Goal: Information Seeking & Learning: Learn about a topic

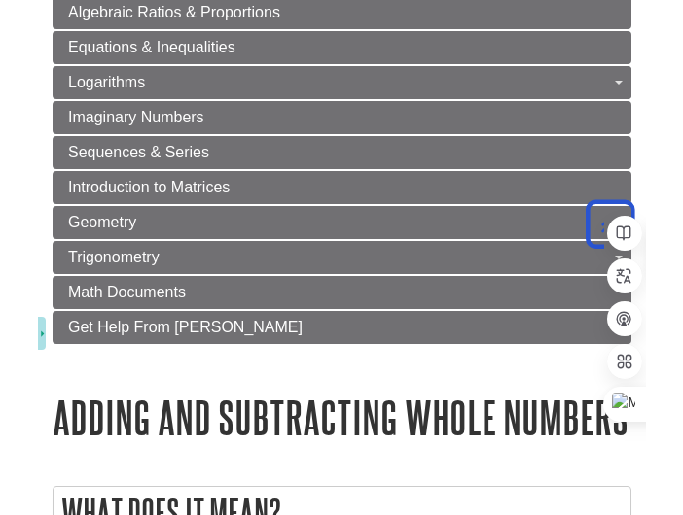
scroll to position [1848, 0]
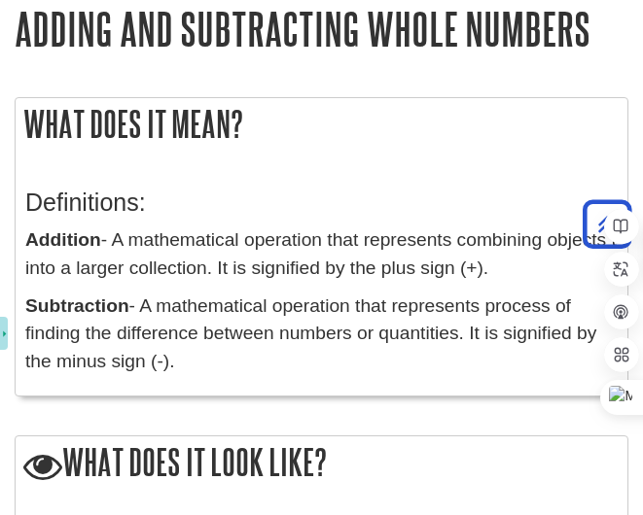
drag, startPoint x: 176, startPoint y: 397, endPoint x: 265, endPoint y: 400, distance: 89.5
click at [265, 400] on div "What does it mean? Definitions: Addition - A mathematical operation that repres…" at bounding box center [322, 257] width 614 height 320
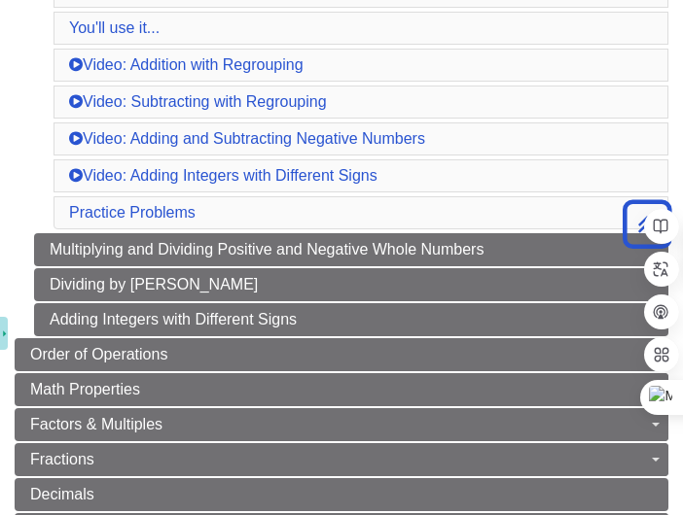
scroll to position [97, 0]
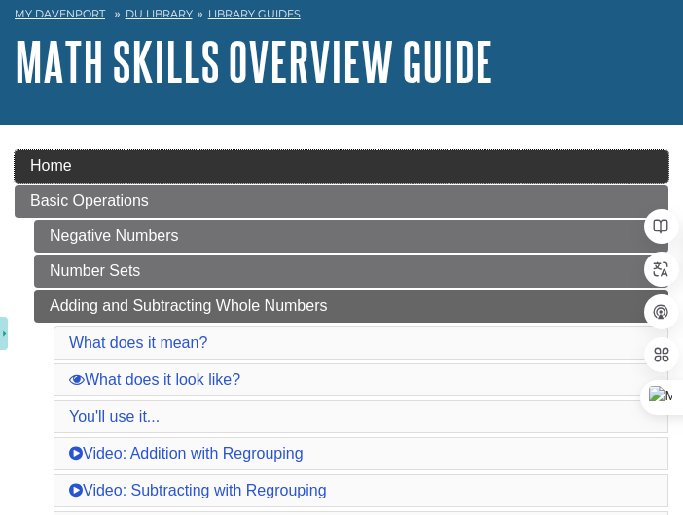
click at [97, 171] on link "Home" at bounding box center [341, 166] width 653 height 33
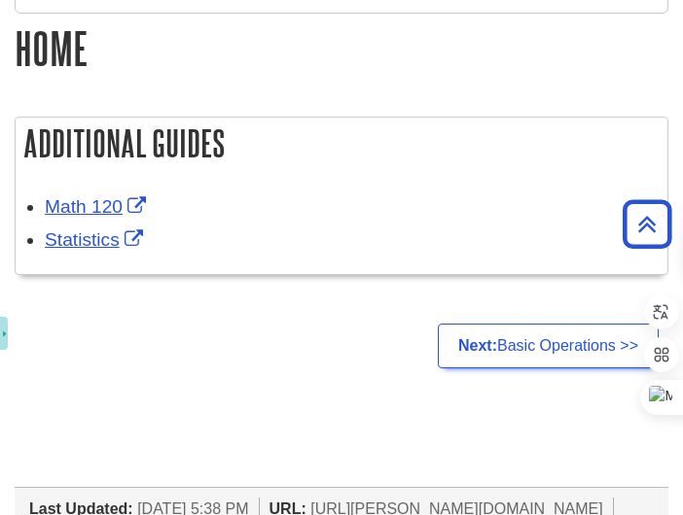
scroll to position [74, 0]
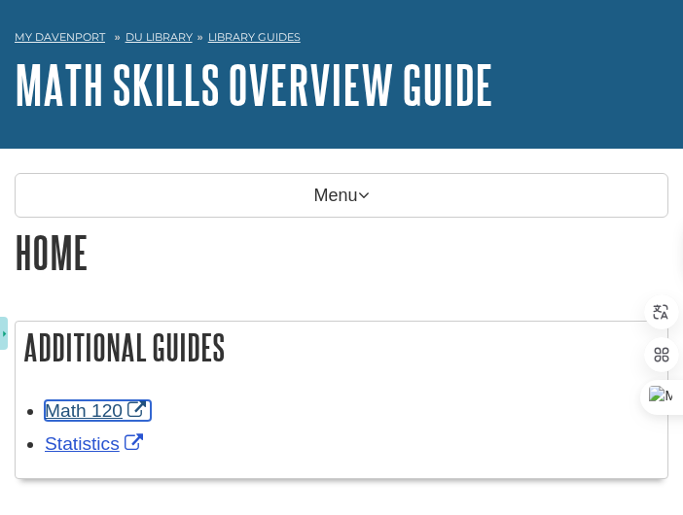
click at [83, 413] on link "Math 120" at bounding box center [98, 411] width 106 height 20
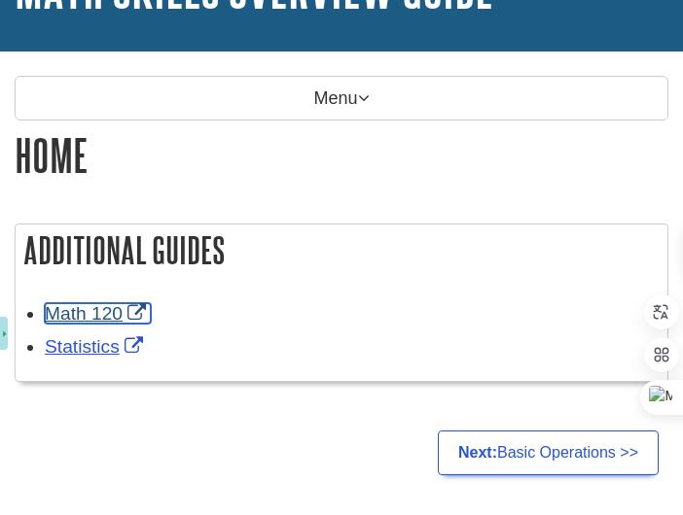
scroll to position [560, 0]
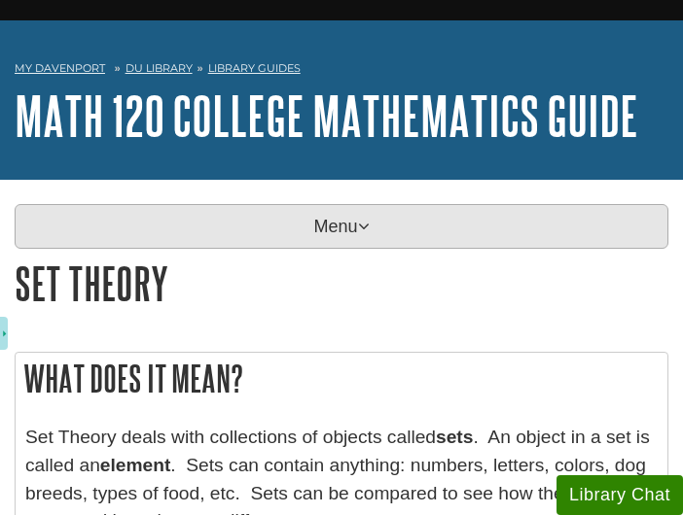
scroll to position [43, 0]
click at [354, 230] on p "Menu" at bounding box center [341, 226] width 653 height 45
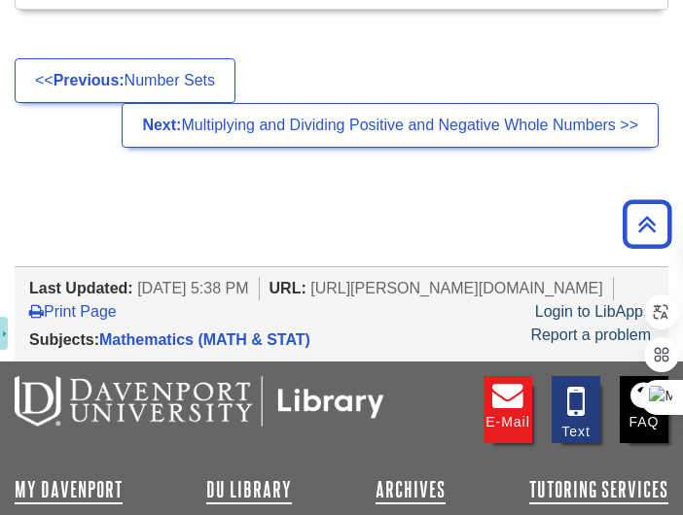
scroll to position [3209, 0]
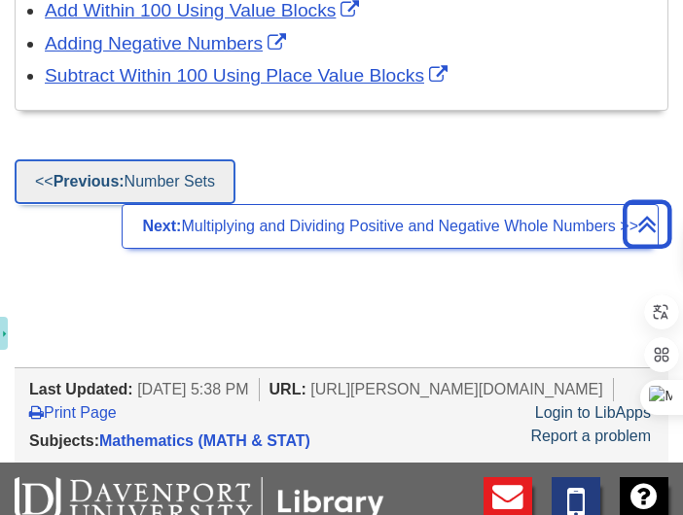
click at [58, 178] on strong "Previous:" at bounding box center [88, 181] width 71 height 17
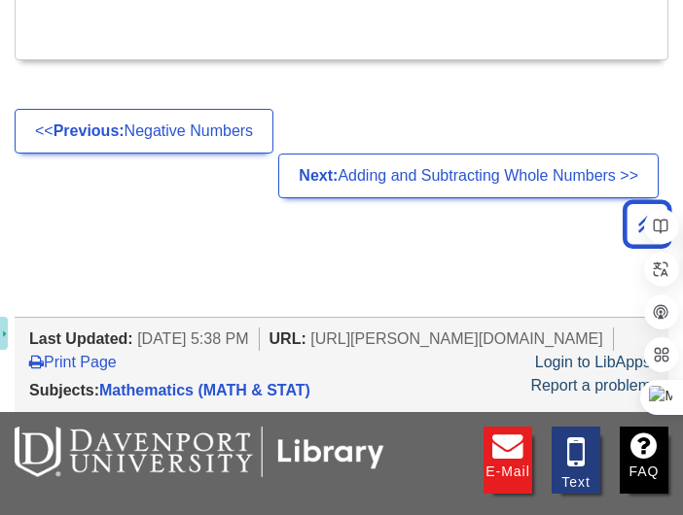
scroll to position [2625, 0]
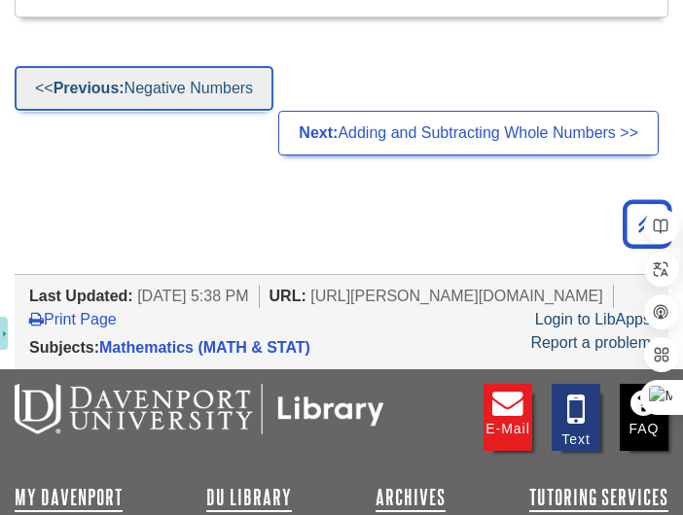
click at [112, 111] on link "<< Previous: Negative Numbers" at bounding box center [144, 88] width 259 height 45
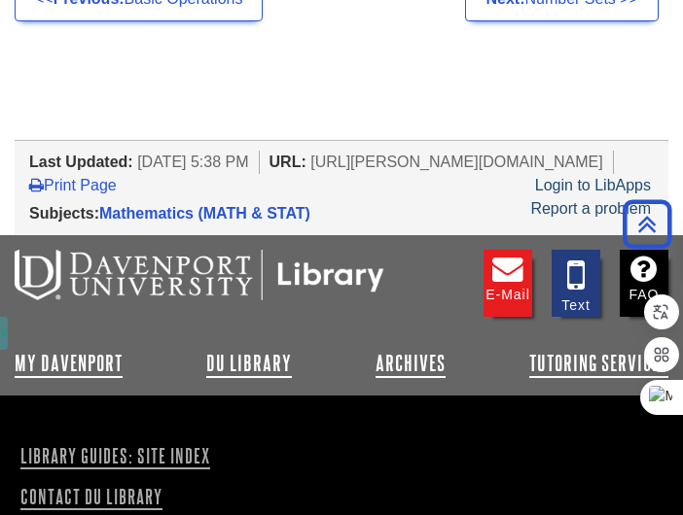
scroll to position [1750, 0]
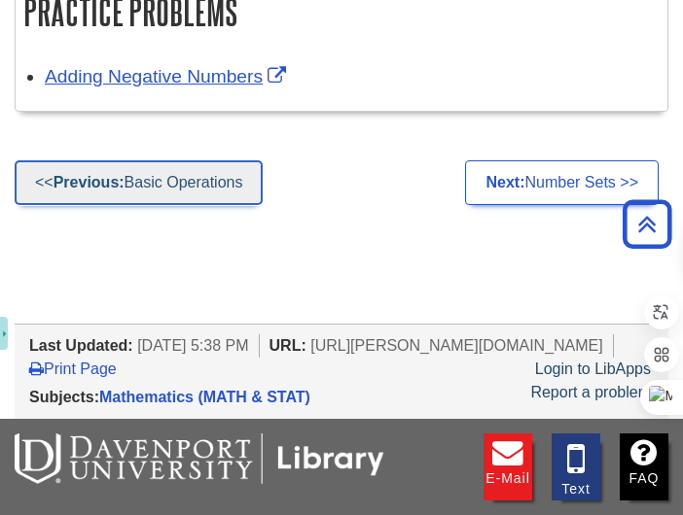
click at [159, 193] on link "<< Previous: Basic Operations" at bounding box center [139, 182] width 248 height 45
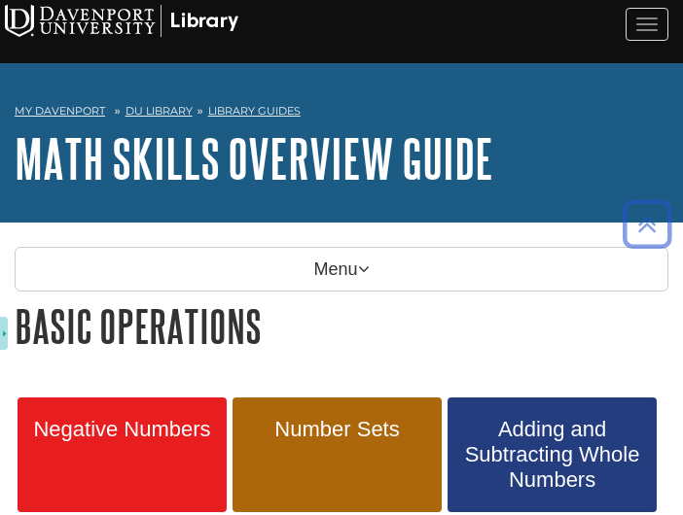
scroll to position [389, 0]
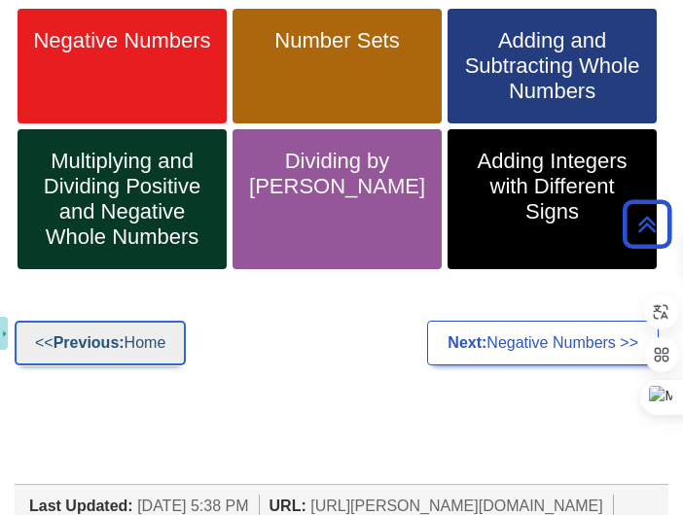
click at [156, 351] on link "<< Previous: Home" at bounding box center [100, 343] width 171 height 45
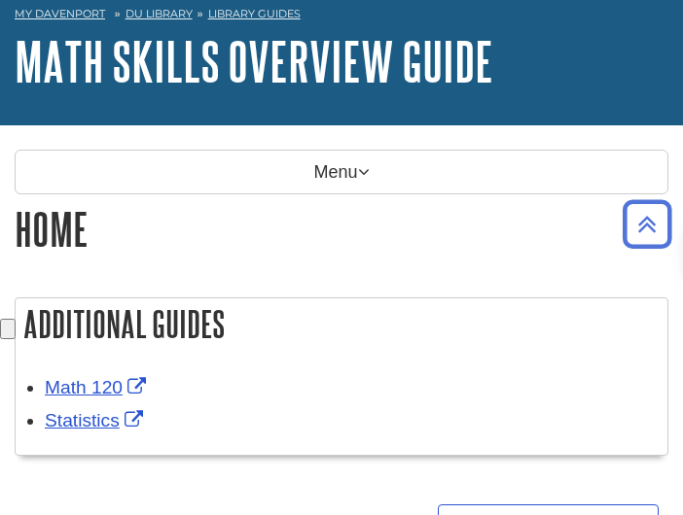
scroll to position [486, 0]
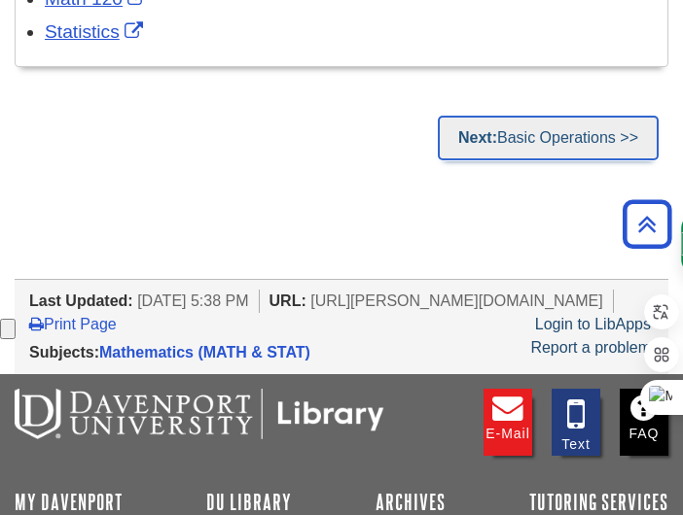
click at [472, 134] on strong "Next:" at bounding box center [477, 137] width 39 height 17
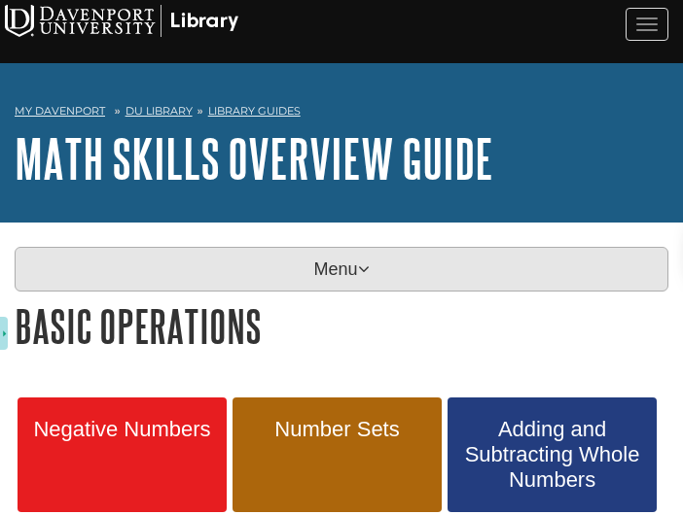
click at [368, 262] on icon at bounding box center [364, 270] width 12 height 18
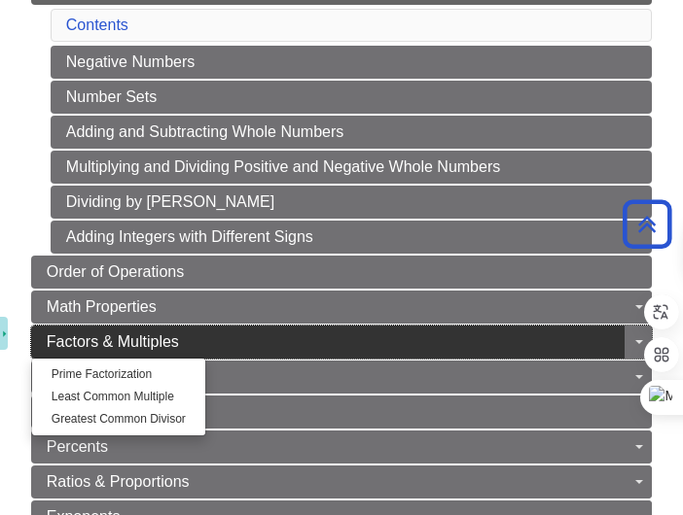
scroll to position [389, 0]
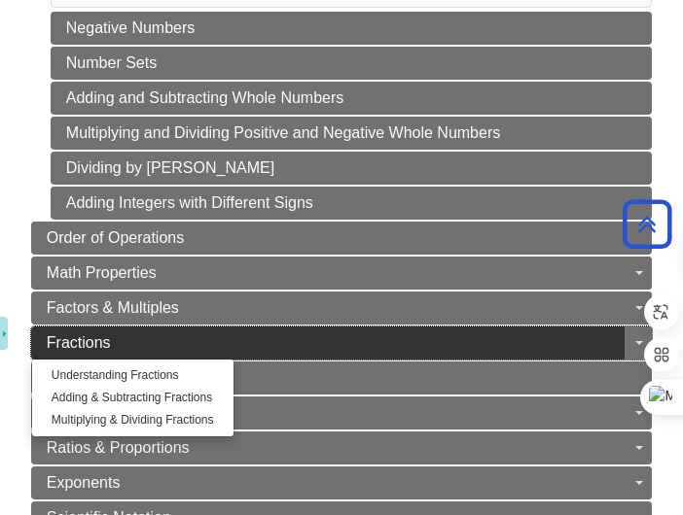
click at [35, 341] on link "Fractions" at bounding box center [341, 343] width 620 height 33
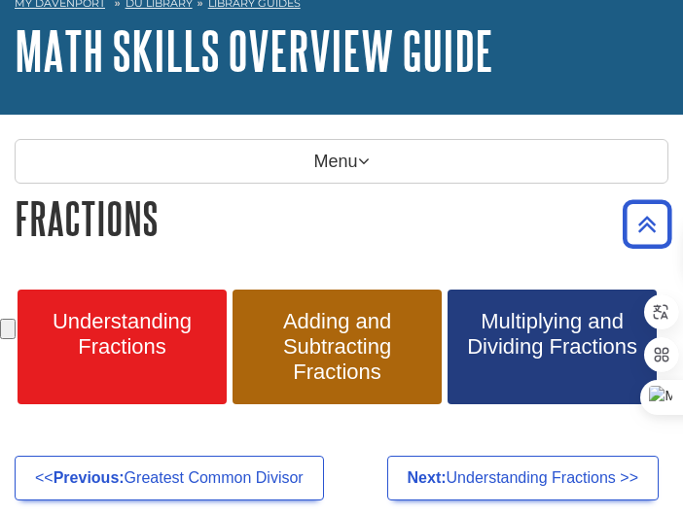
scroll to position [97, 0]
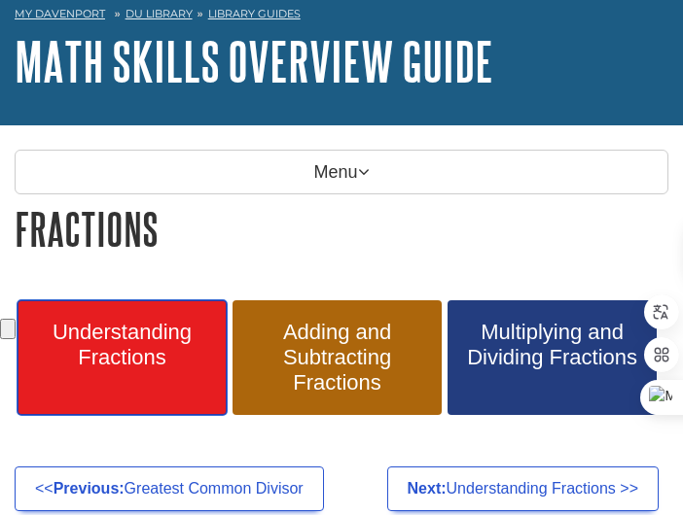
click at [106, 355] on span "Understanding Fractions" at bounding box center [122, 345] width 180 height 51
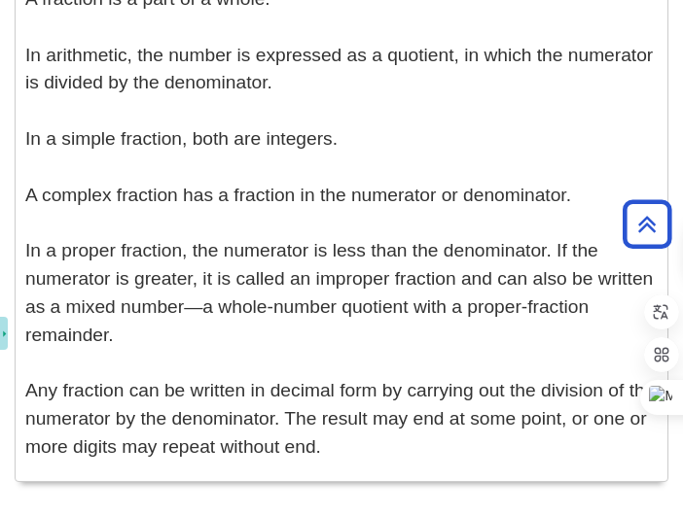
scroll to position [389, 0]
